Goal: Transaction & Acquisition: Purchase product/service

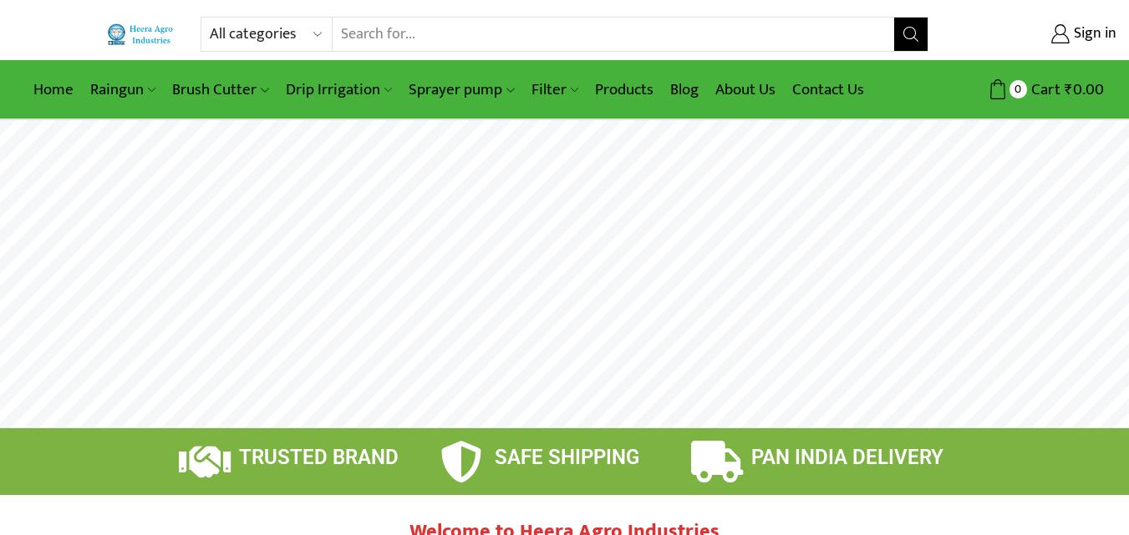
click at [541, 88] on link "Filter" at bounding box center [554, 89] width 63 height 39
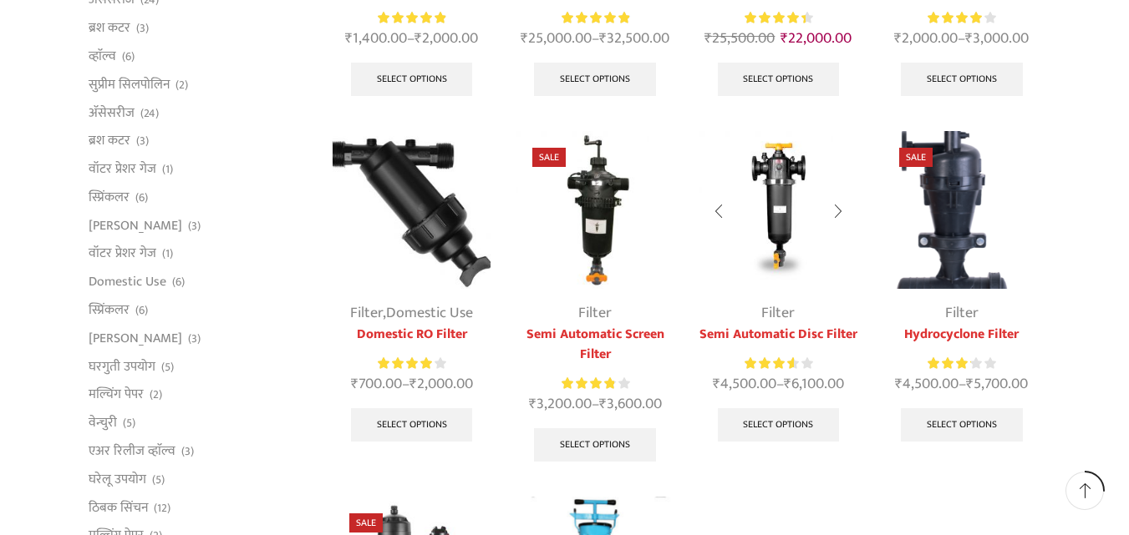
scroll to position [334, 0]
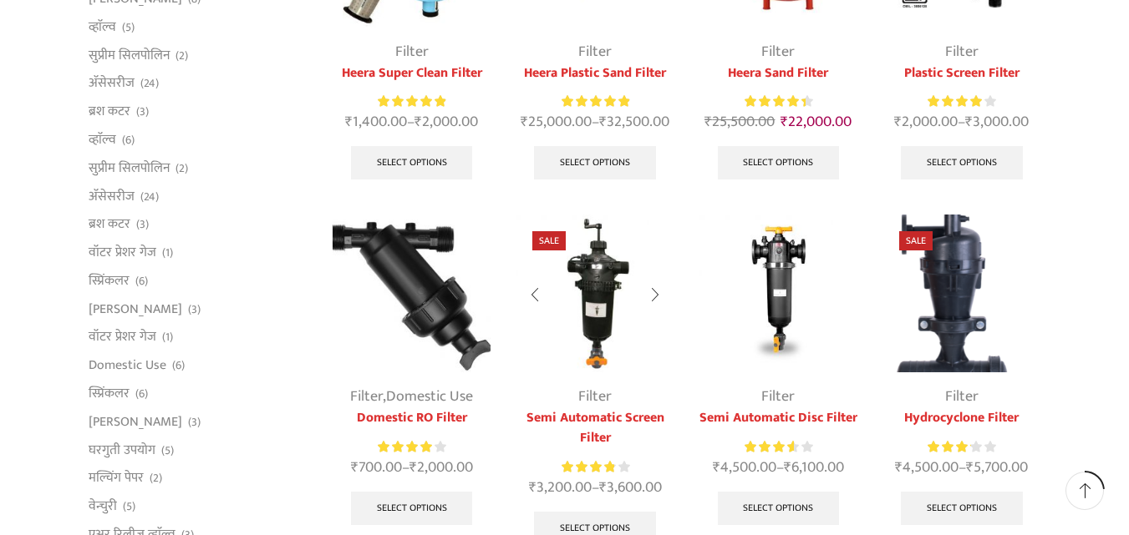
click at [597, 343] on img at bounding box center [594, 294] width 158 height 158
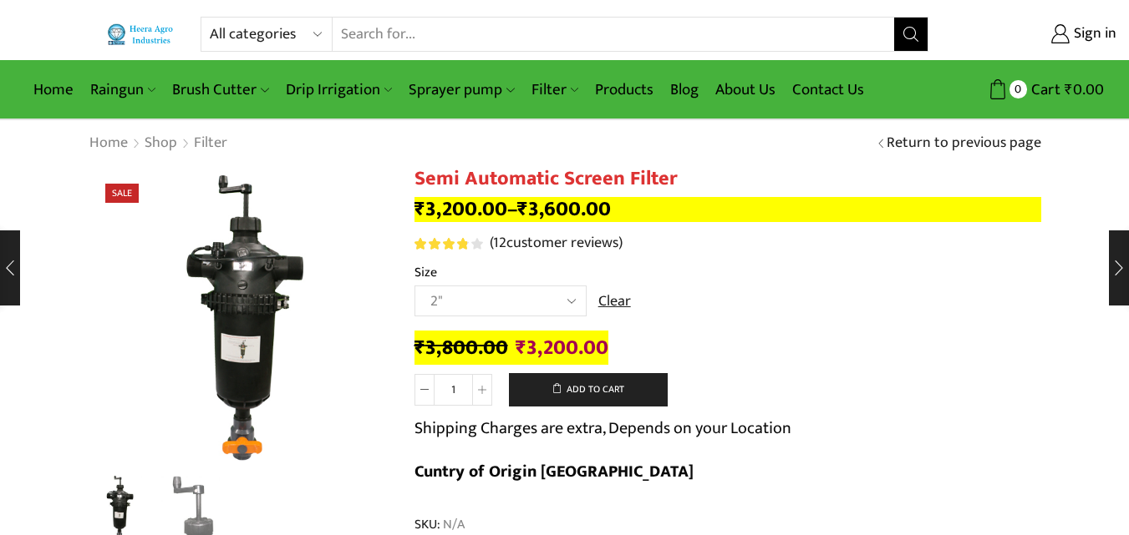
click at [414, 286] on select "Choose an option 2" 2.5" 3"" at bounding box center [500, 301] width 172 height 31
click at [505, 302] on select "Choose an option 2" 2.5" 3"" at bounding box center [500, 301] width 172 height 31
click at [414, 286] on select "Choose an option 2" 2.5" 3"" at bounding box center [500, 301] width 172 height 31
click at [493, 296] on select "Choose an option 2" 2.5" 3"" at bounding box center [500, 301] width 172 height 31
click at [414, 286] on select "Choose an option 2" 2.5" 3"" at bounding box center [500, 301] width 172 height 31
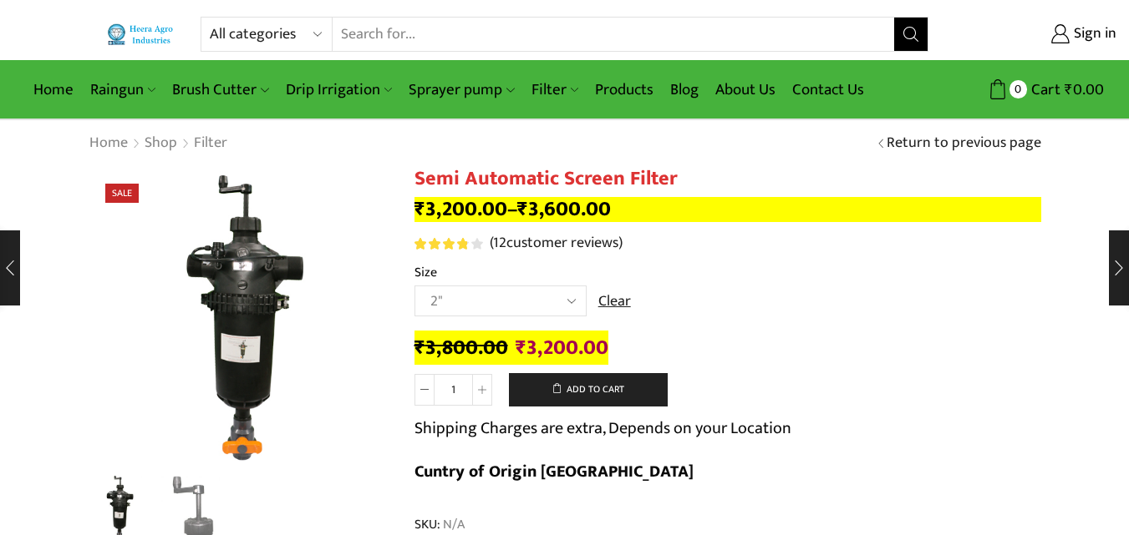
click at [500, 292] on select "Choose an option 2" 2.5" 3"" at bounding box center [500, 301] width 172 height 31
click at [414, 286] on select "Choose an option 2" 2.5" 3"" at bounding box center [500, 301] width 172 height 31
click at [493, 299] on select "Choose an option 2" 2.5" 3"" at bounding box center [500, 301] width 172 height 31
select select "2""
click at [414, 286] on select "Choose an option 2" 2.5" 3"" at bounding box center [500, 301] width 172 height 31
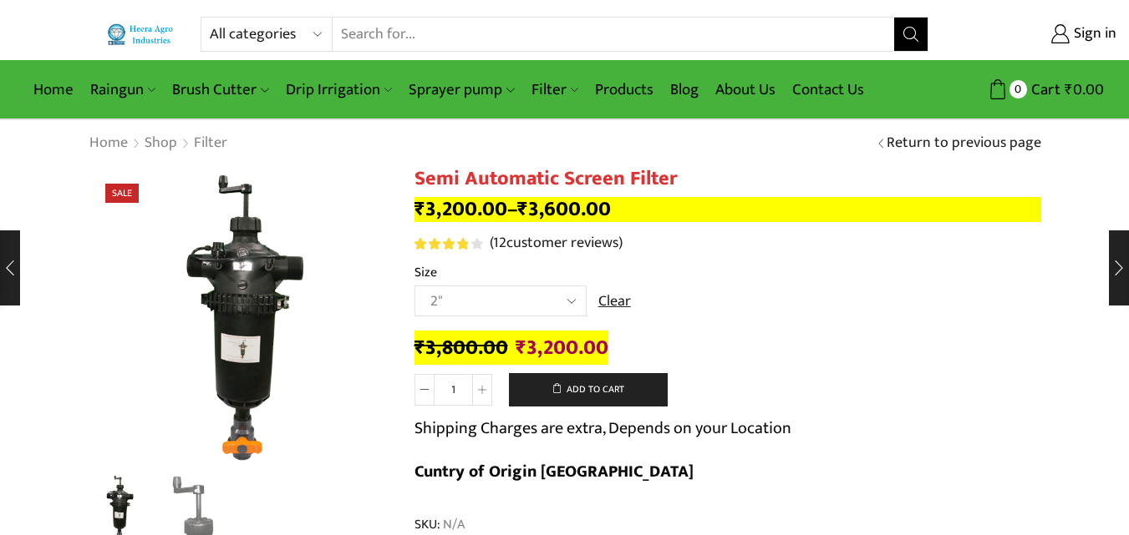
click at [515, 347] on span "₹" at bounding box center [520, 348] width 11 height 34
click at [513, 342] on ins "₹ 3,200.00" at bounding box center [560, 348] width 95 height 34
click at [515, 342] on span "₹" at bounding box center [520, 348] width 11 height 34
drag, startPoint x: 515, startPoint y: 342, endPoint x: 606, endPoint y: 342, distance: 90.2
click at [606, 342] on div "₹ 3,800.00 Original price was: ₹3,800.00. ₹ 3,200.00 Current price is: ₹3,200.0…" at bounding box center [727, 349] width 626 height 26
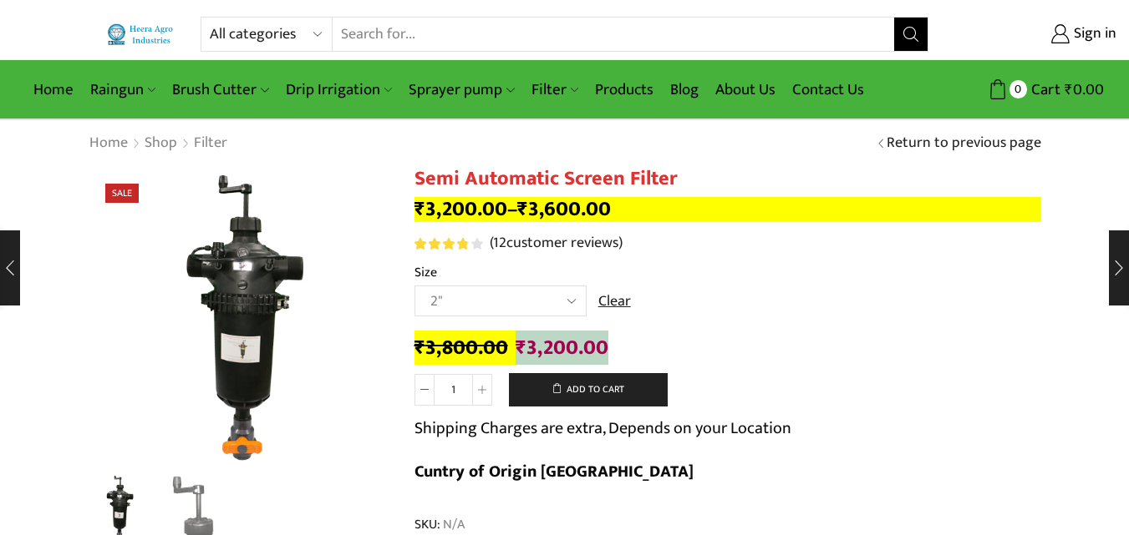
copy bdi "₹ 3,200.00"
